Goal: Task Accomplishment & Management: Manage account settings

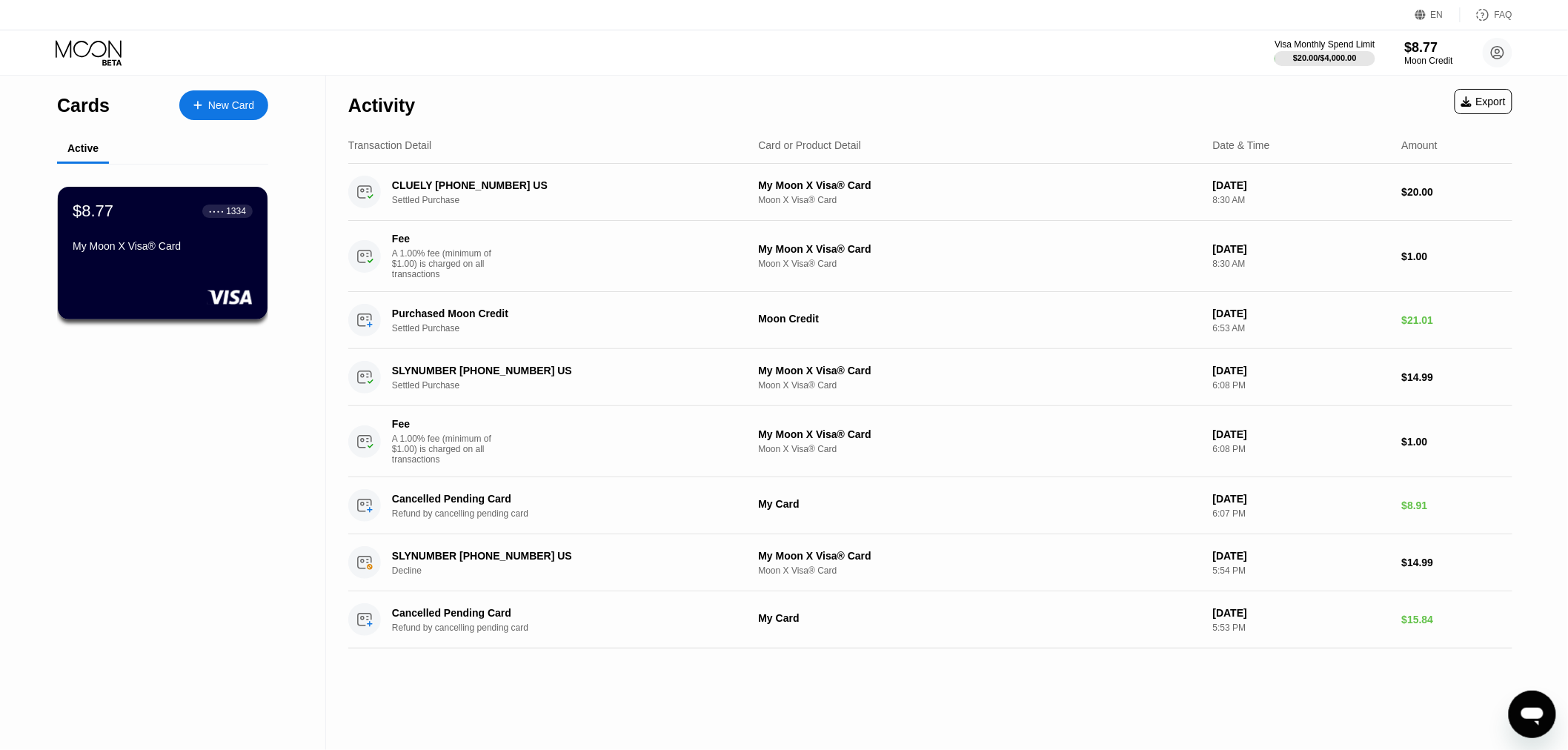
click at [235, 544] on div "Cards New Card Active $8.77 ● ● ● ● 1334 My Moon X Visa® Card" at bounding box center [163, 412] width 326 height 674
